Goal: Task Accomplishment & Management: Manage account settings

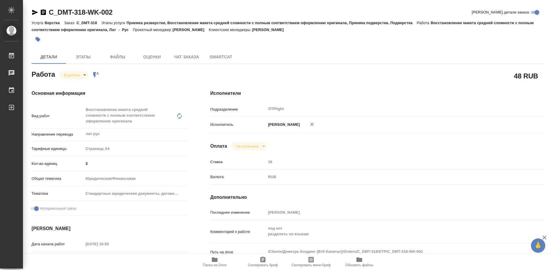
scroll to position [86, 0]
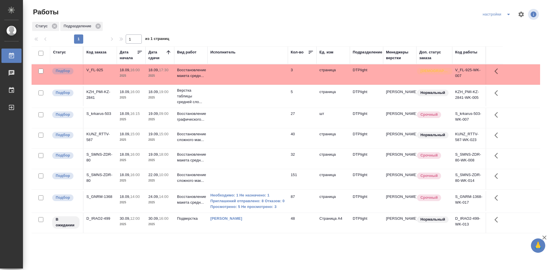
click at [94, 174] on div "S_SMNS-ZDR-80" at bounding box center [100, 177] width 28 height 11
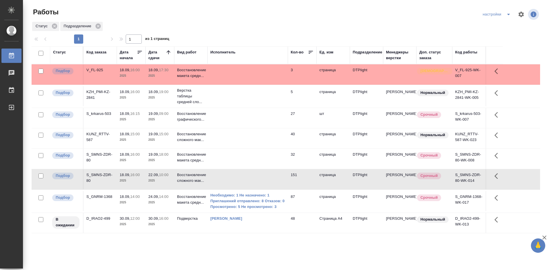
click at [103, 175] on div "S_SMNS-ZDR-80" at bounding box center [100, 177] width 28 height 11
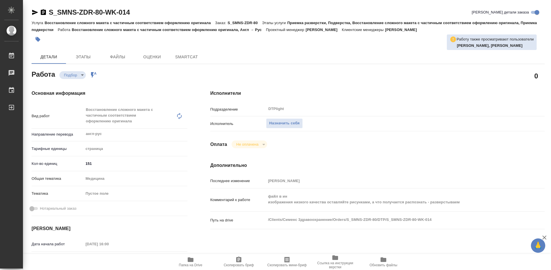
type textarea "x"
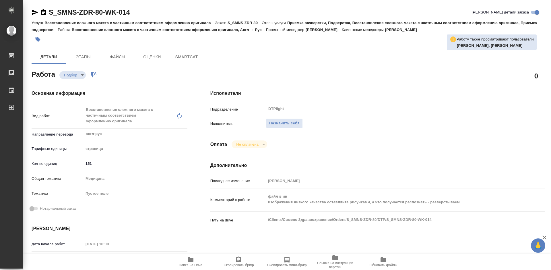
type textarea "x"
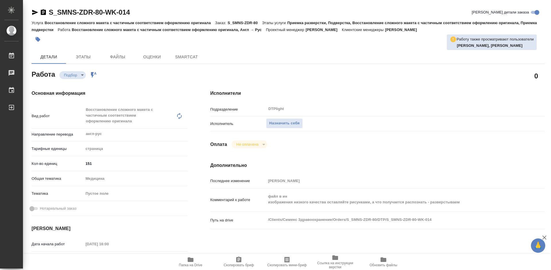
type textarea "x"
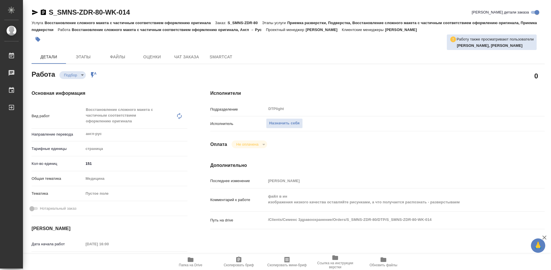
type textarea "x"
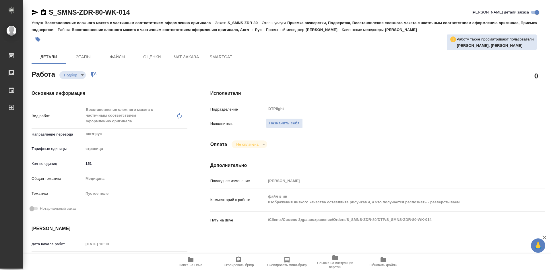
type textarea "x"
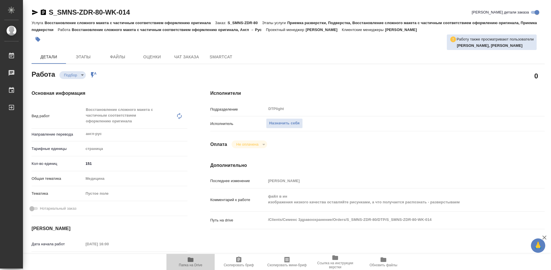
click at [191, 262] on icon "button" at bounding box center [191, 259] width 6 height 5
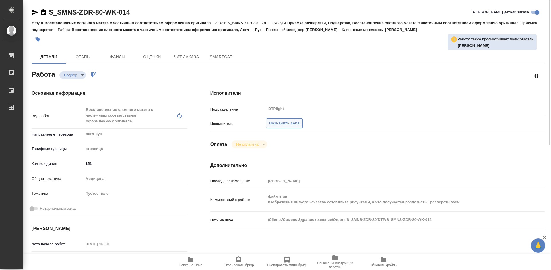
click at [291, 124] on span "Назначить себя" at bounding box center [284, 123] width 30 height 7
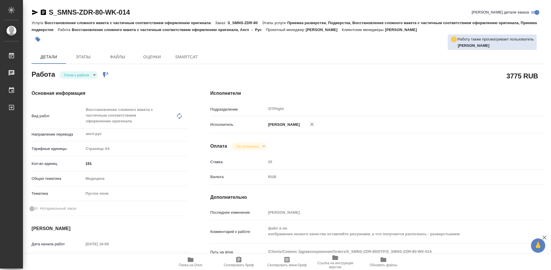
type textarea "x"
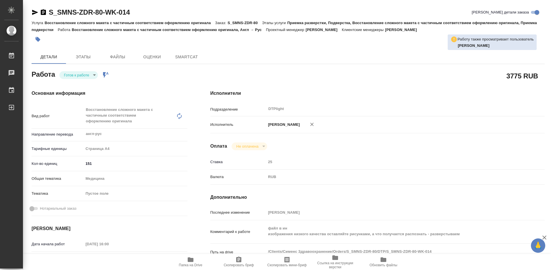
type textarea "x"
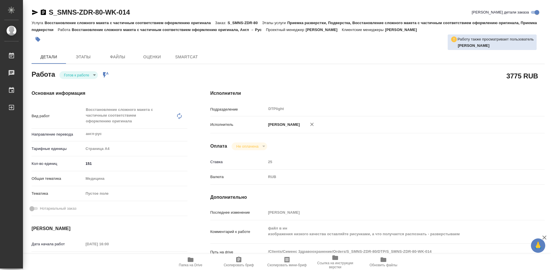
type textarea "x"
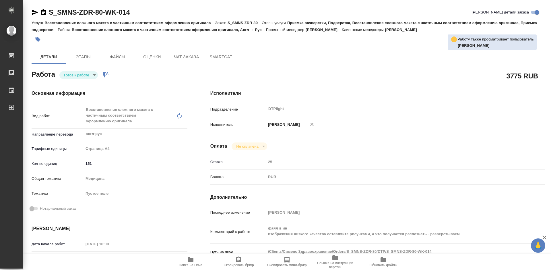
type textarea "x"
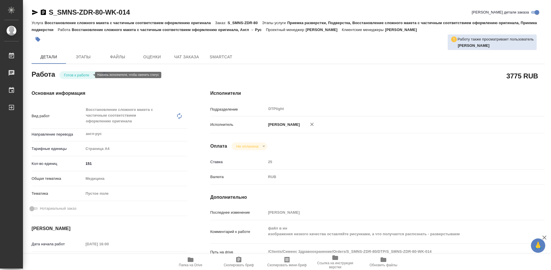
type textarea "x"
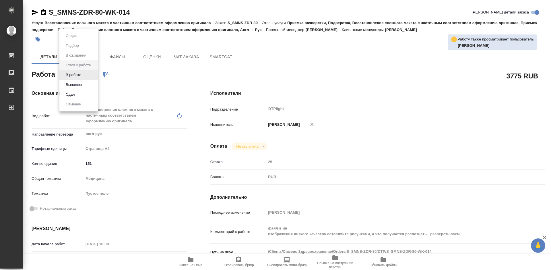
click at [86, 74] on body "🙏 .cls-1 fill:#fff; AWATERA Tretyakova Mariya Работы Чаты График Выйти S_SMNS-Z…" at bounding box center [275, 135] width 551 height 270
type textarea "x"
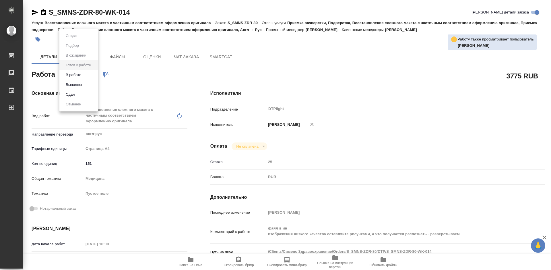
type textarea "x"
click at [80, 75] on button "В работе" at bounding box center [73, 75] width 19 height 6
type textarea "x"
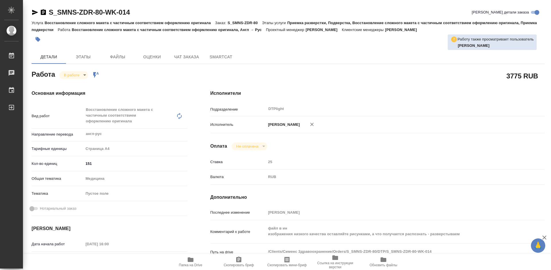
type textarea "x"
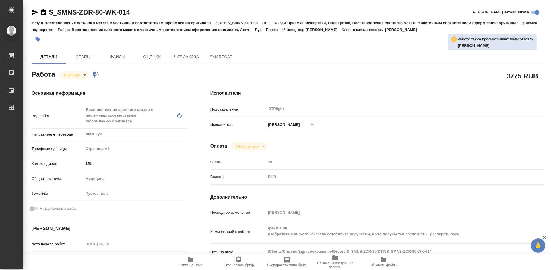
type textarea "x"
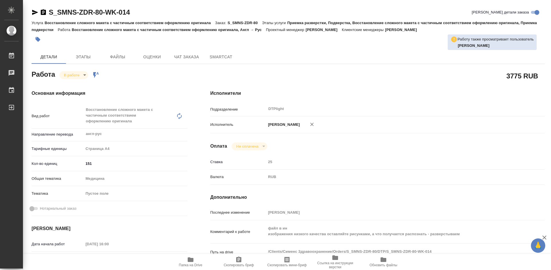
type textarea "x"
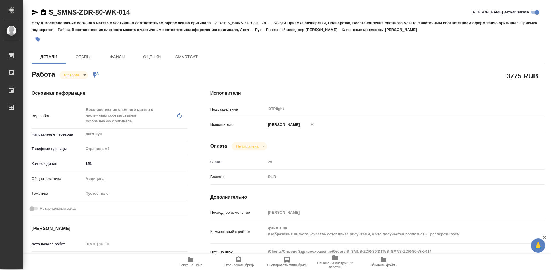
type textarea "x"
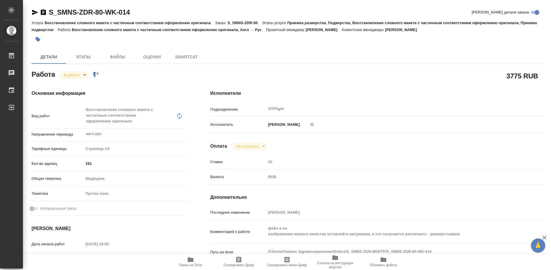
type textarea "x"
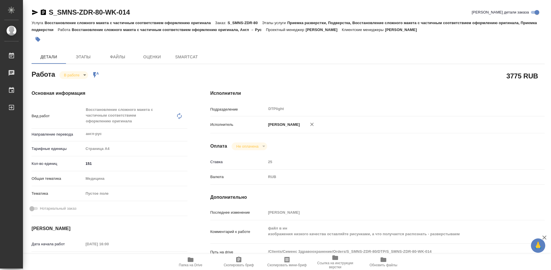
type textarea "x"
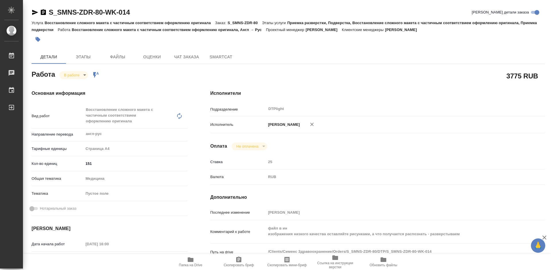
type textarea "x"
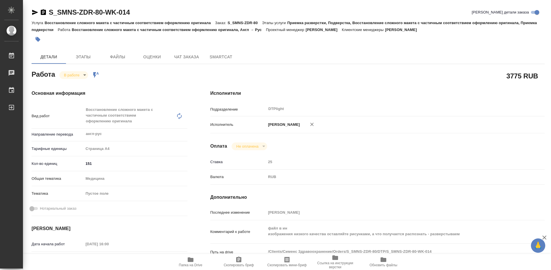
type textarea "x"
